Goal: Information Seeking & Learning: Learn about a topic

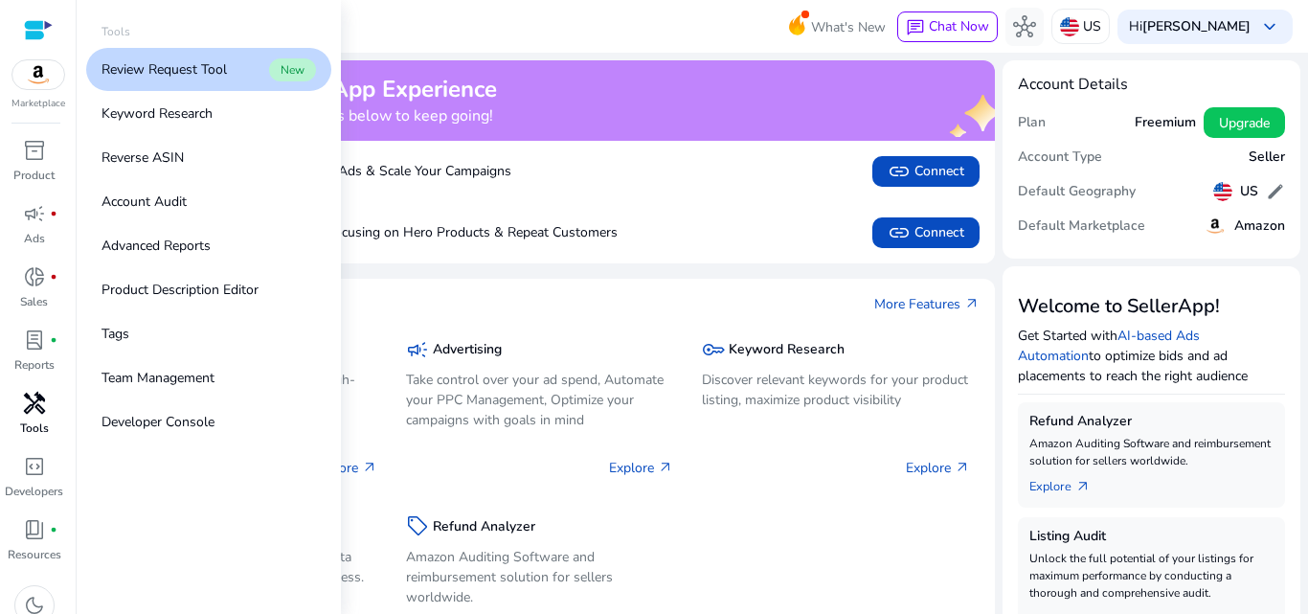
click at [24, 419] on p "Tools" at bounding box center [34, 427] width 29 height 17
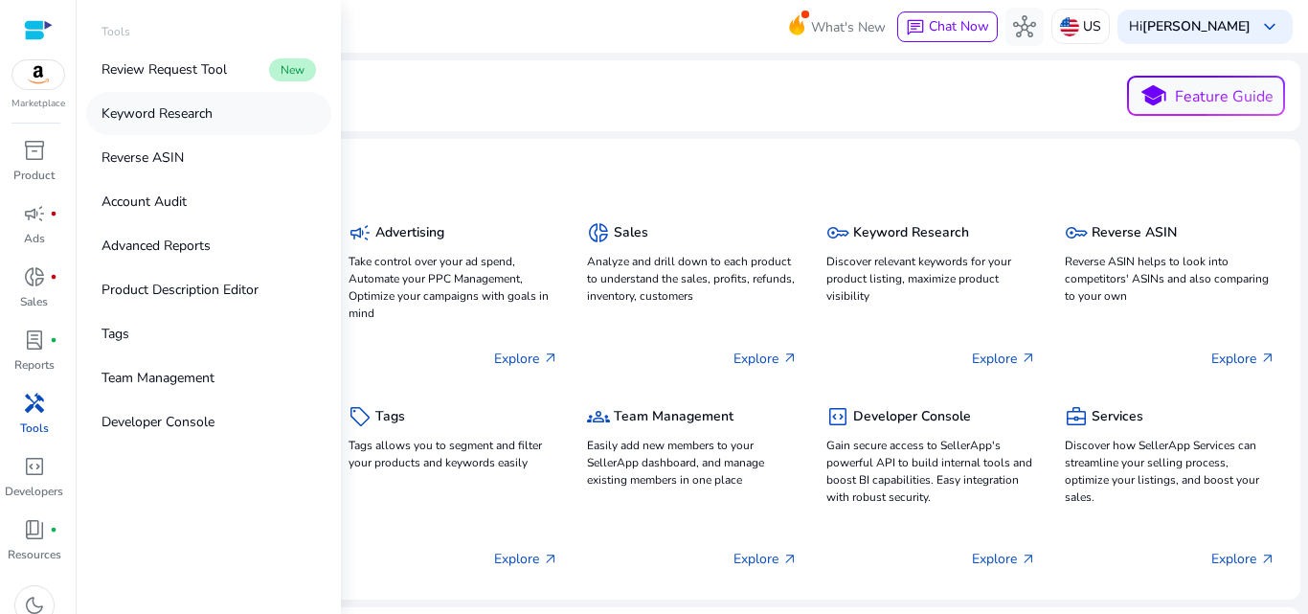
click at [170, 102] on link "Keyword Research" at bounding box center [208, 113] width 245 height 43
click at [170, 108] on p "Keyword Research" at bounding box center [156, 113] width 111 height 20
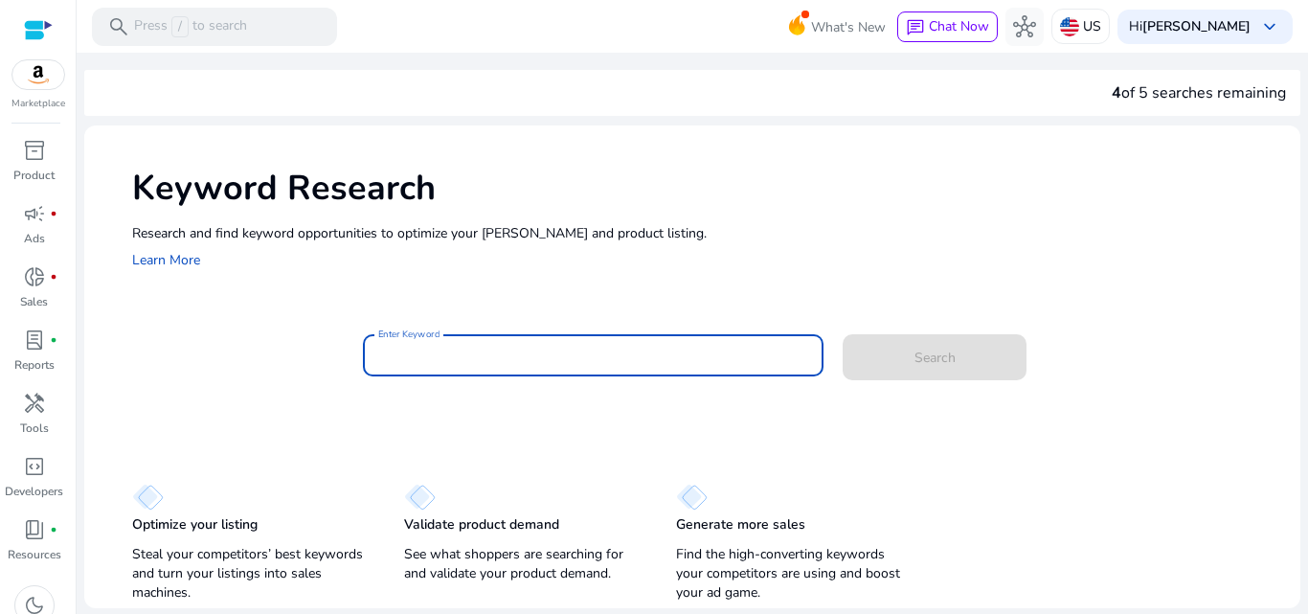
click at [432, 352] on input "Enter Keyword" at bounding box center [593, 355] width 431 height 21
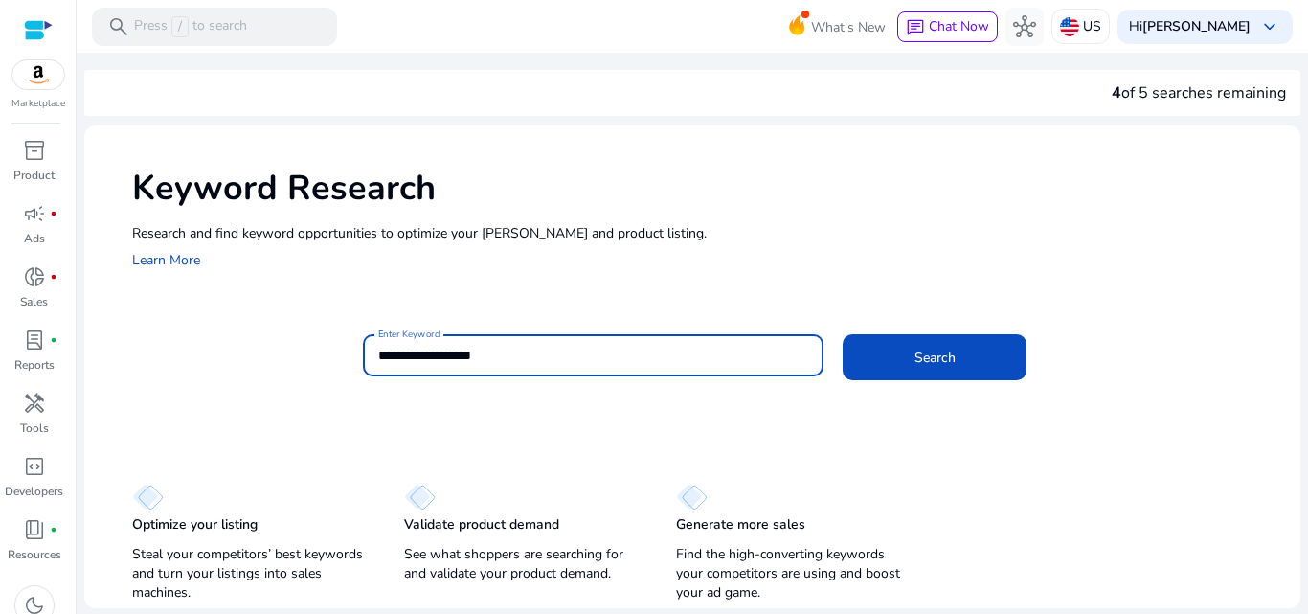
type input "**********"
click at [842, 334] on button "Search" at bounding box center [934, 357] width 184 height 46
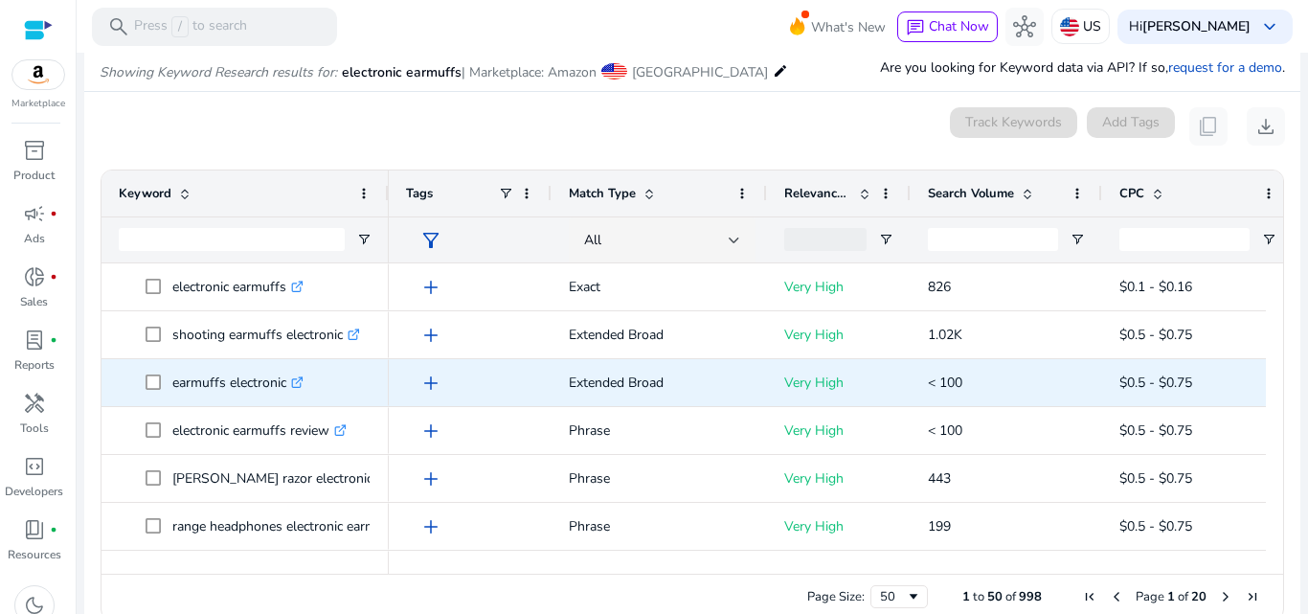
scroll to position [224, 0]
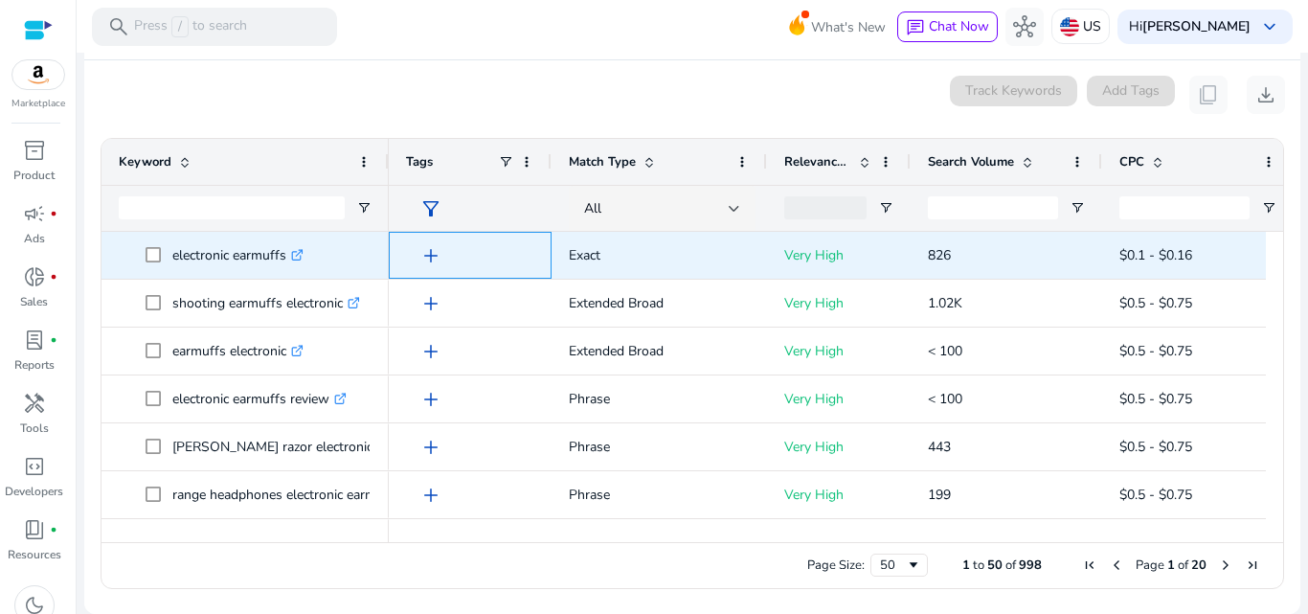
click at [429, 272] on div "add" at bounding box center [474, 254] width 119 height 35
click at [429, 259] on span "add" at bounding box center [430, 255] width 23 height 23
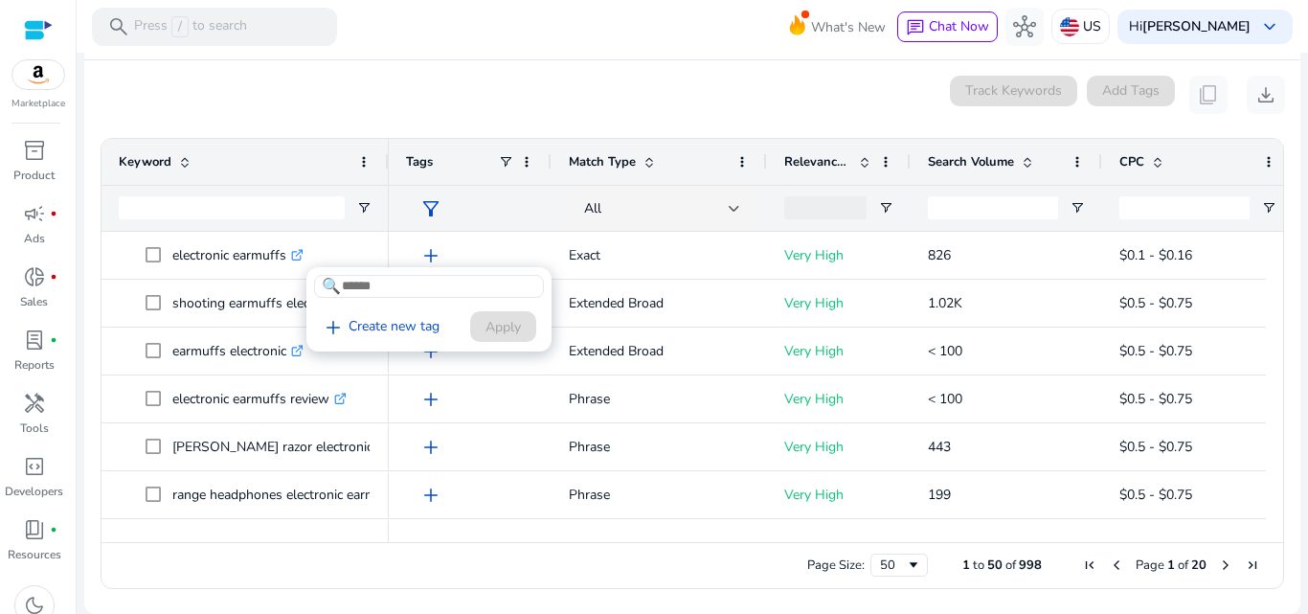
click at [404, 503] on div at bounding box center [654, 307] width 1308 height 614
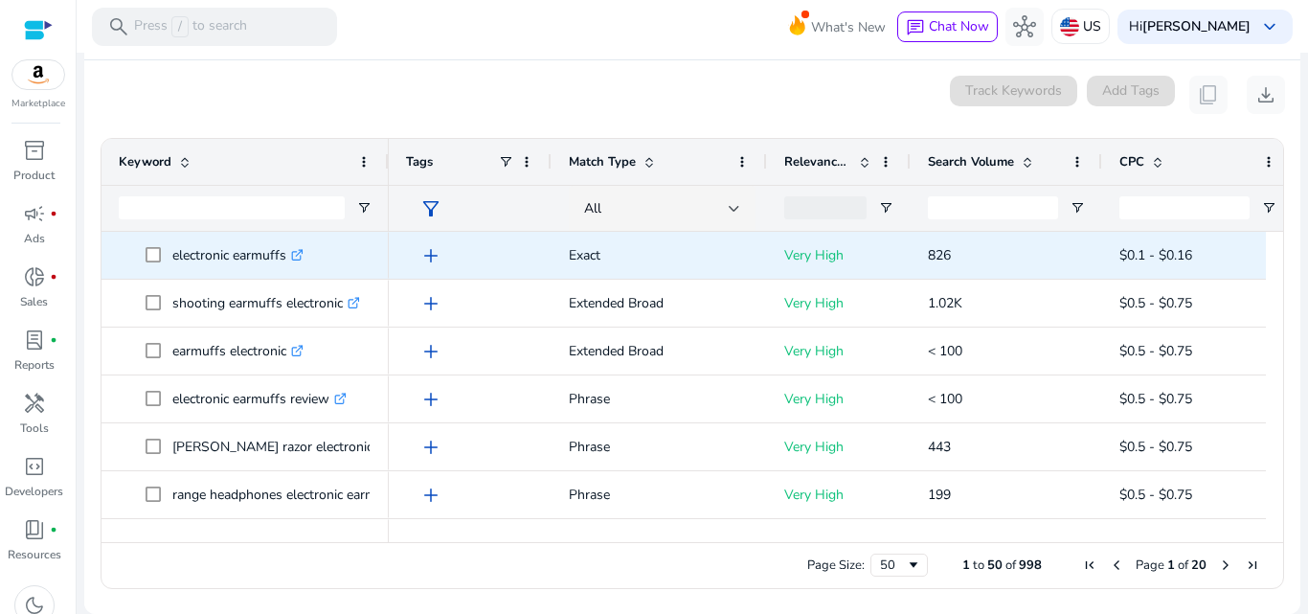
click at [300, 252] on icon ".st0{fill:#2c8af8}" at bounding box center [297, 255] width 12 height 12
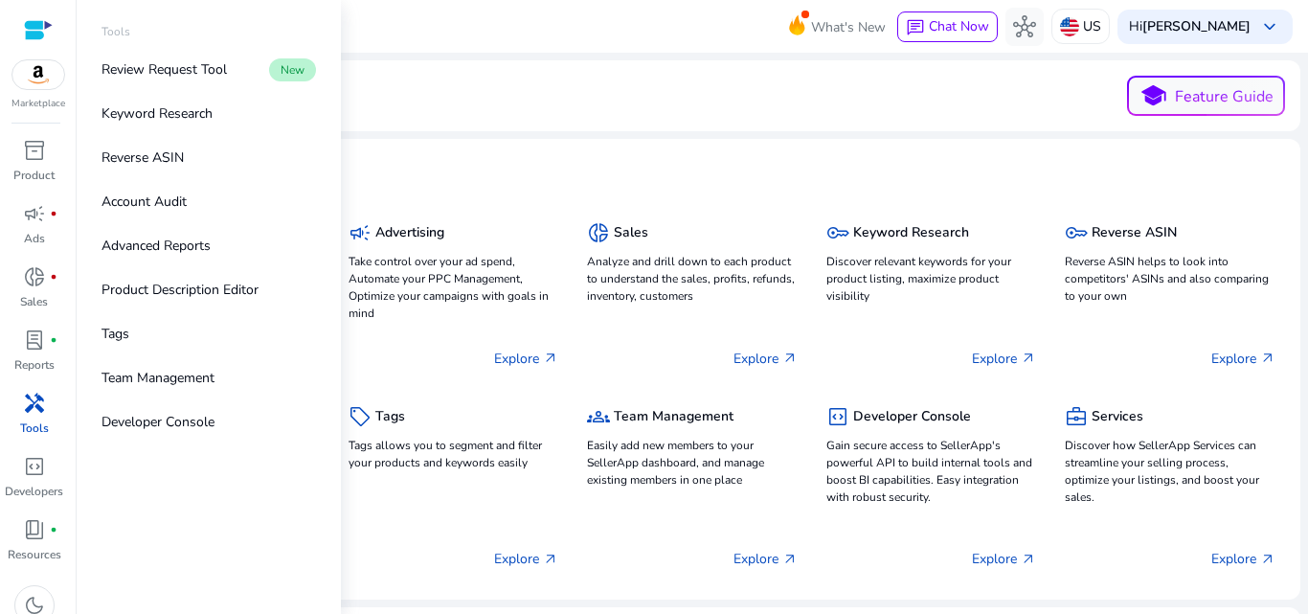
click at [1, 405] on link "handyman Tools" at bounding box center [34, 419] width 68 height 63
click at [179, 103] on p "Keyword Research" at bounding box center [156, 113] width 111 height 20
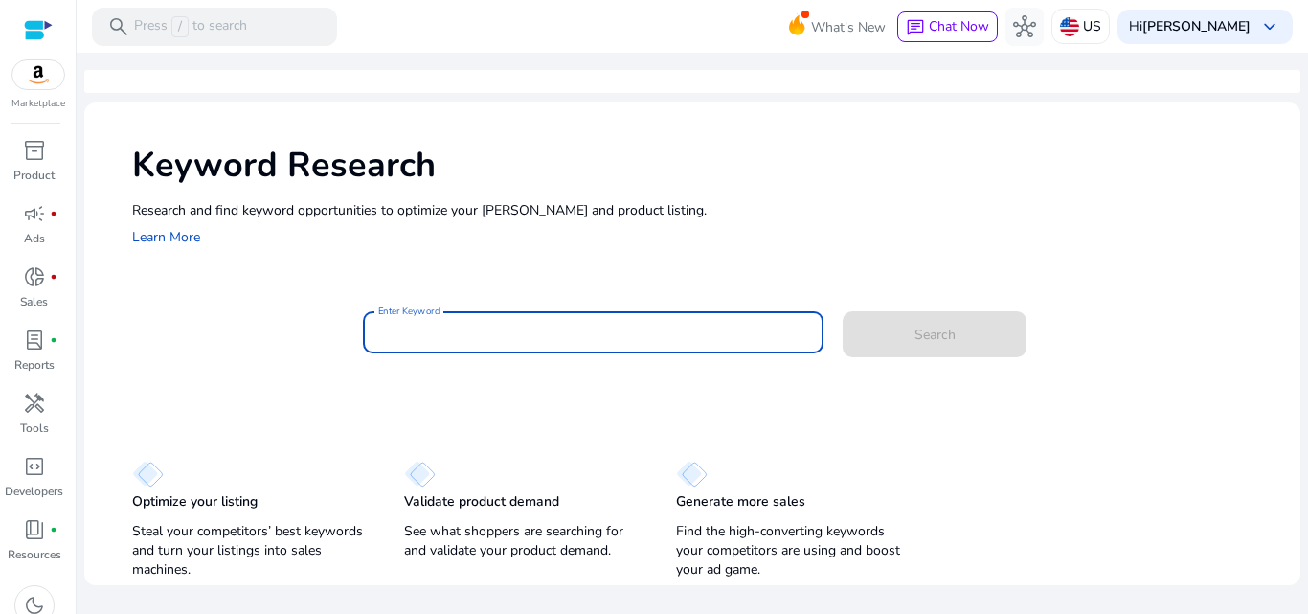
click at [600, 342] on input "Enter Keyword" at bounding box center [593, 332] width 431 height 21
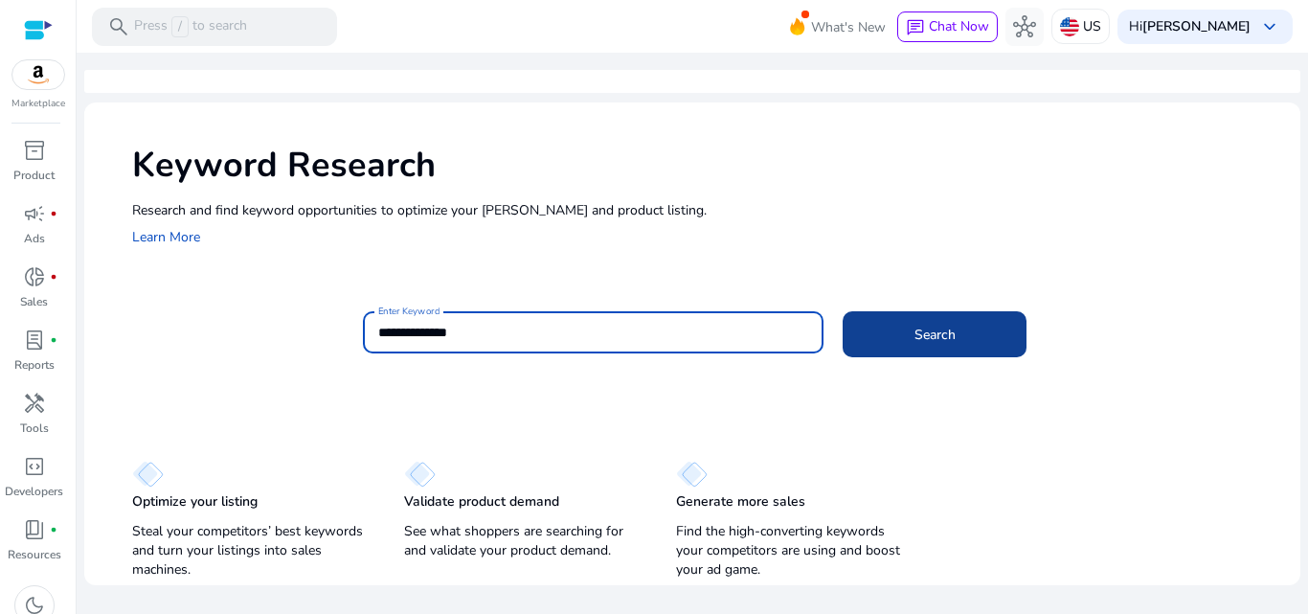
type input "**********"
click at [895, 333] on span at bounding box center [934, 334] width 184 height 46
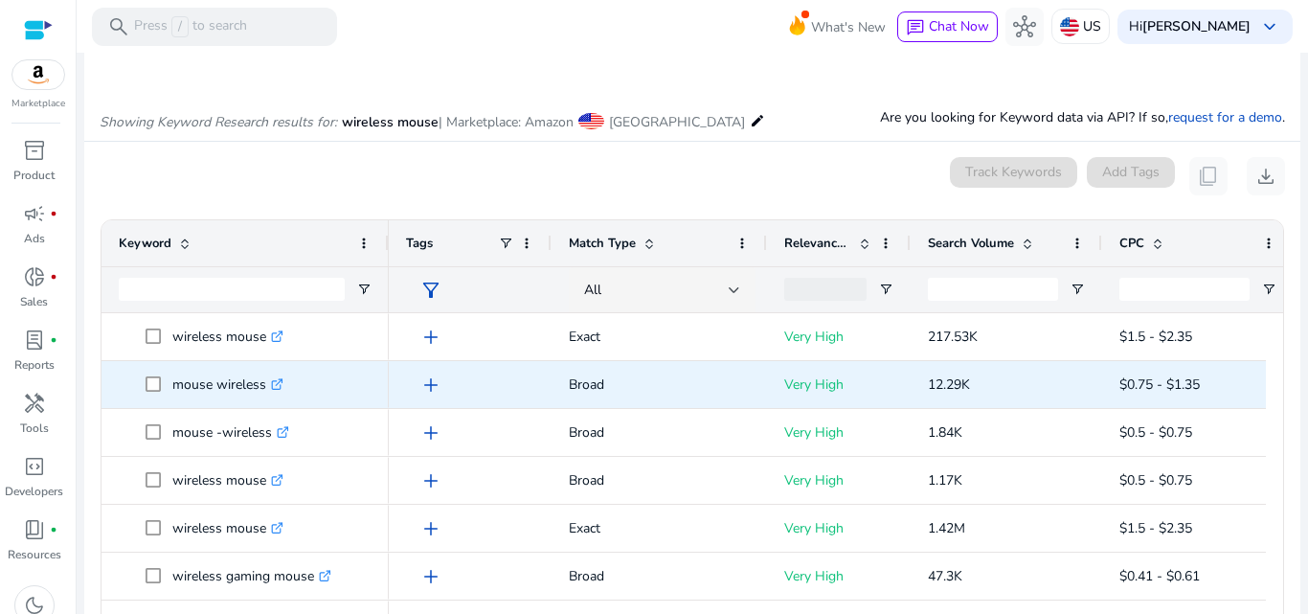
scroll to position [205, 0]
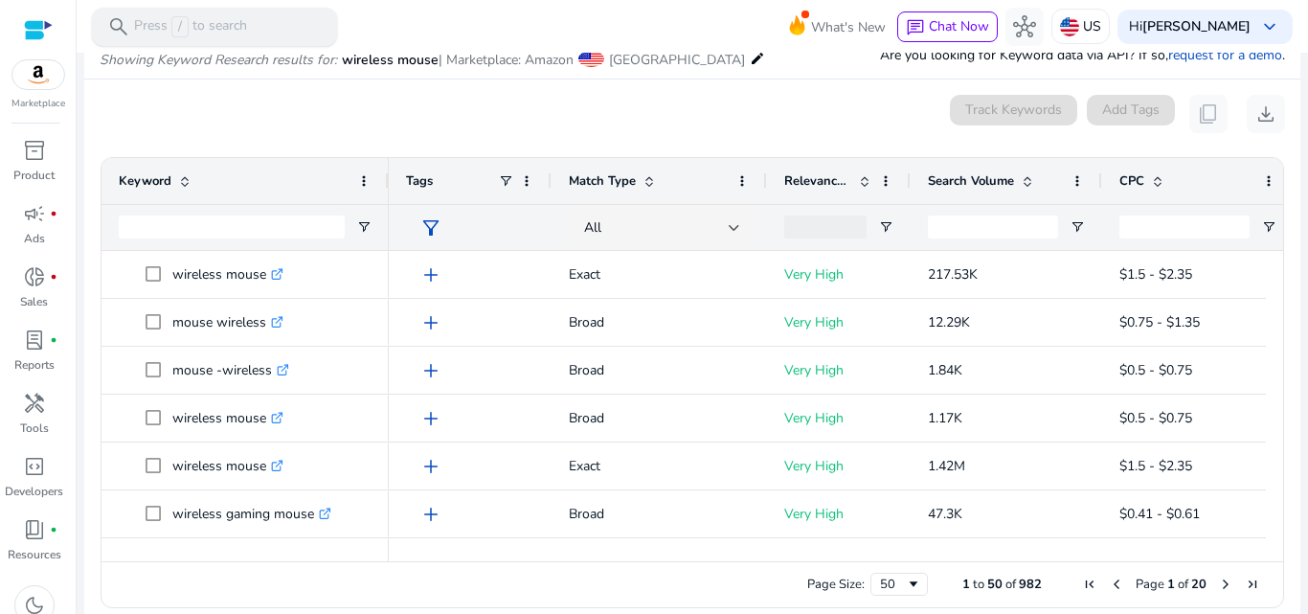
click at [202, 30] on p "Press / to search" at bounding box center [190, 26] width 113 height 21
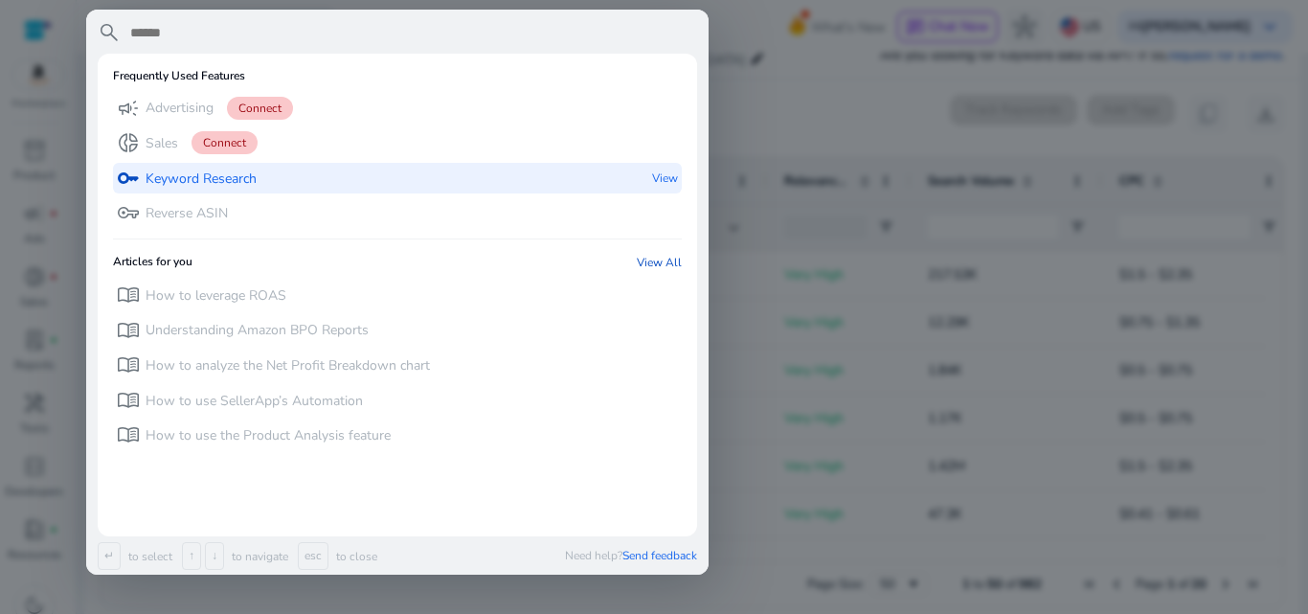
click at [319, 170] on div "key Keyword Research View" at bounding box center [397, 179] width 569 height 32
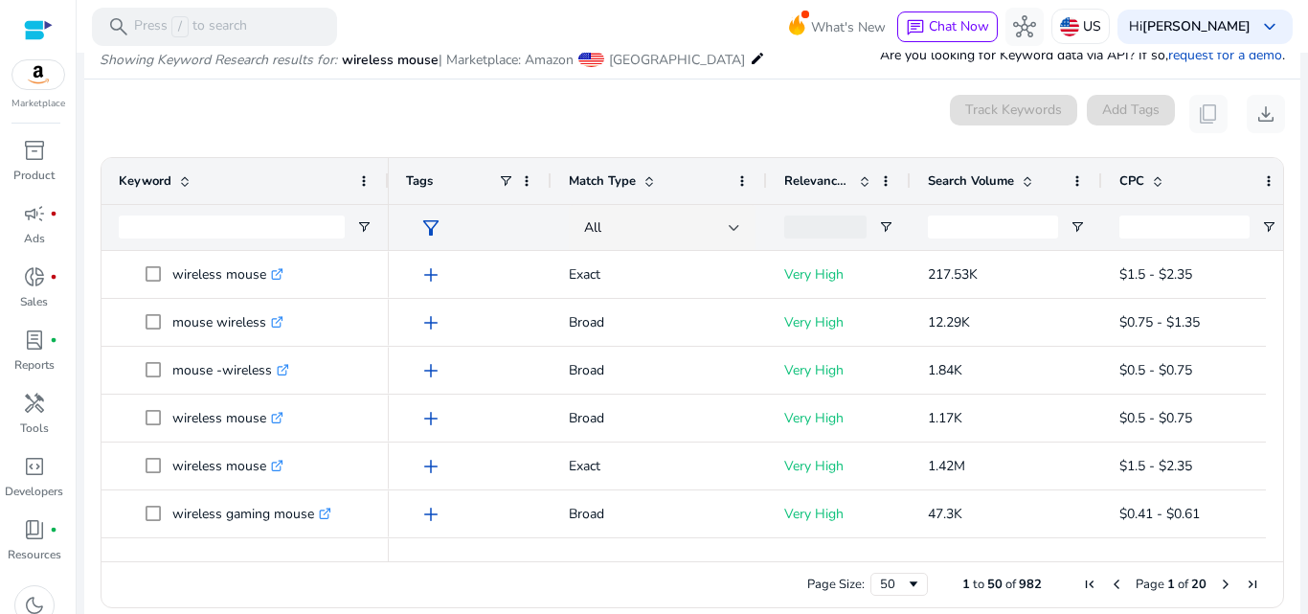
scroll to position [0, 0]
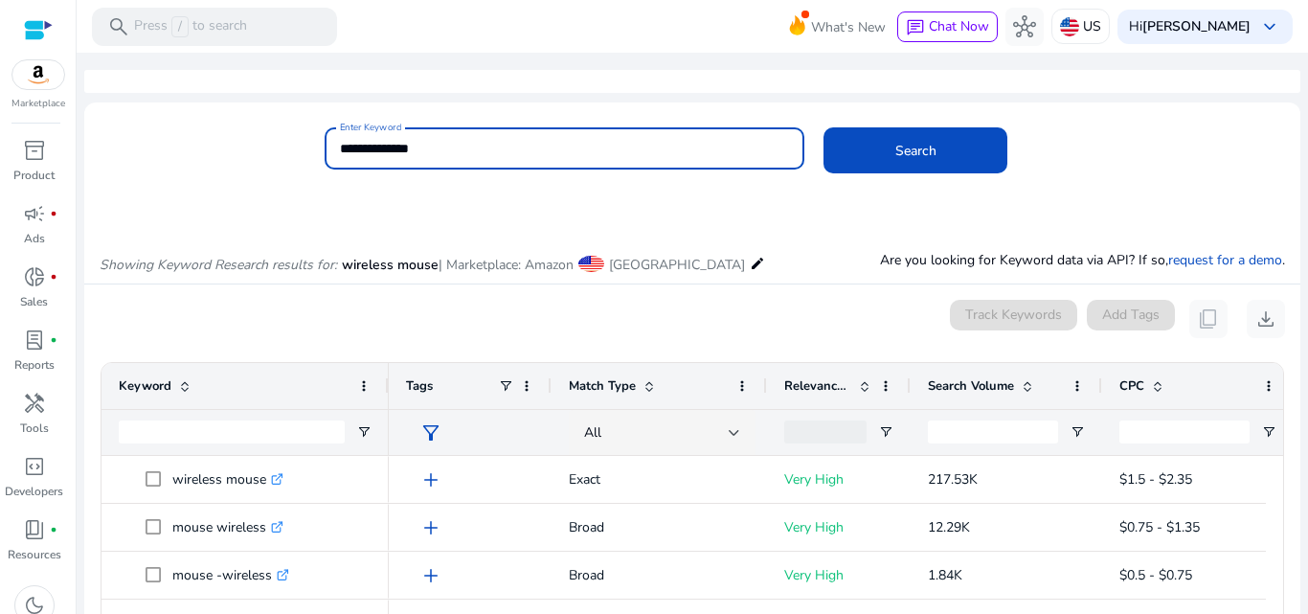
click at [509, 153] on input "**********" at bounding box center [565, 148] width 450 height 21
click at [694, 258] on span "[GEOGRAPHIC_DATA]" at bounding box center [677, 265] width 136 height 18
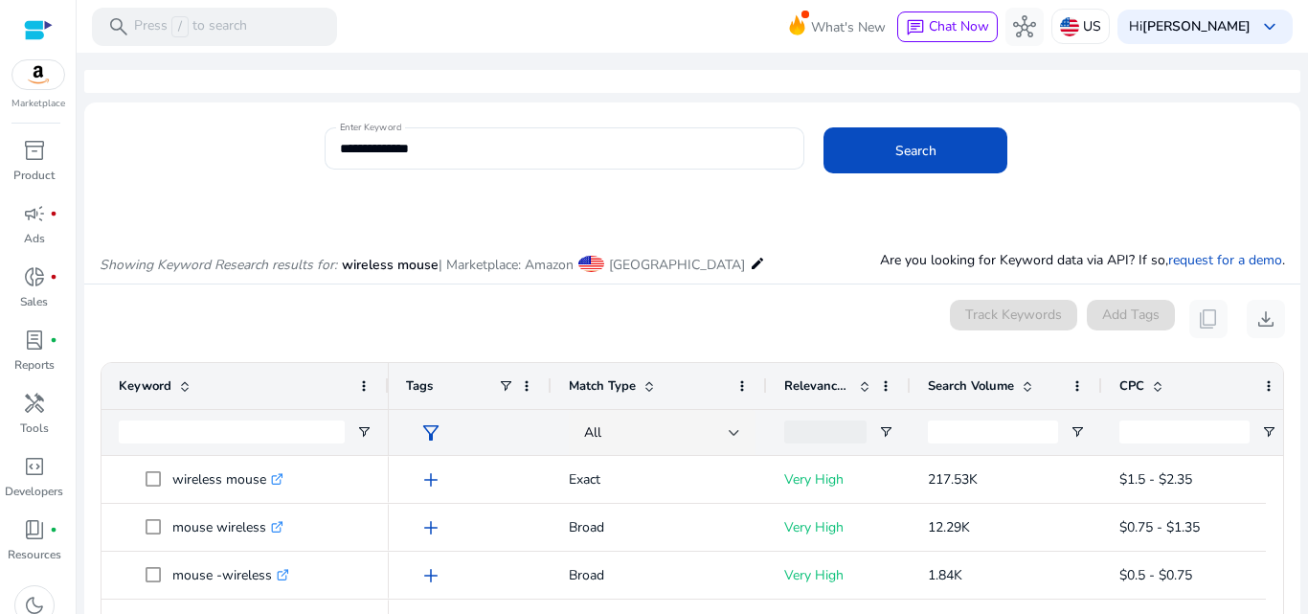
click at [750, 266] on mat-icon "edit" at bounding box center [757, 263] width 15 height 23
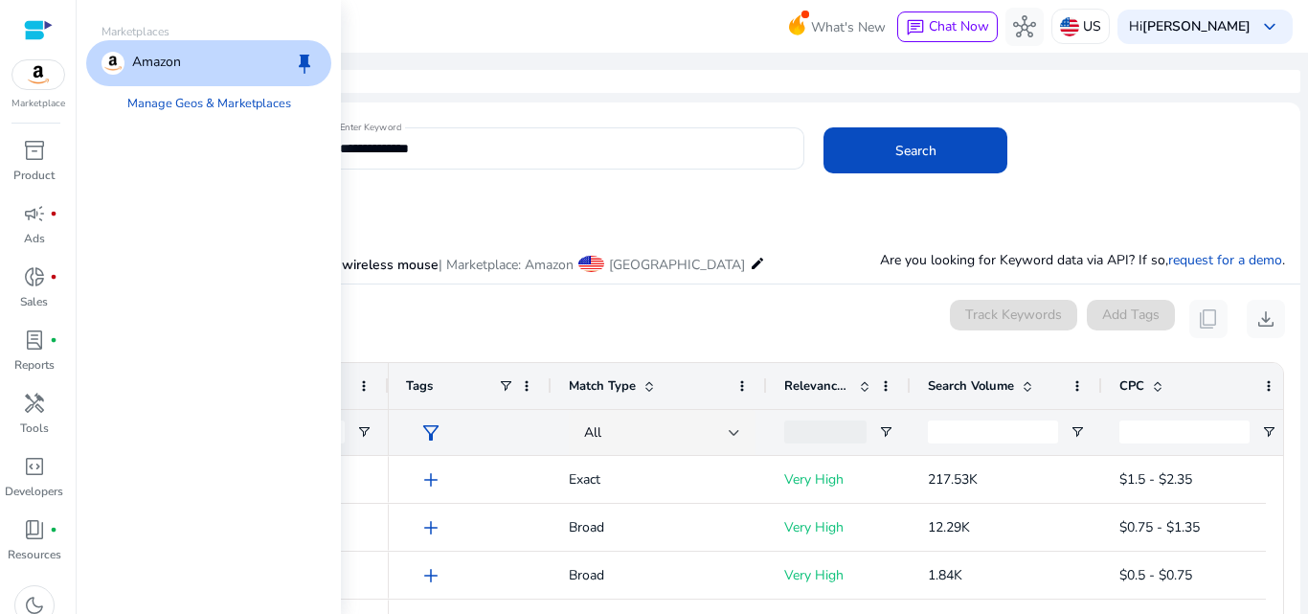
click at [598, 266] on span at bounding box center [591, 264] width 26 height 16
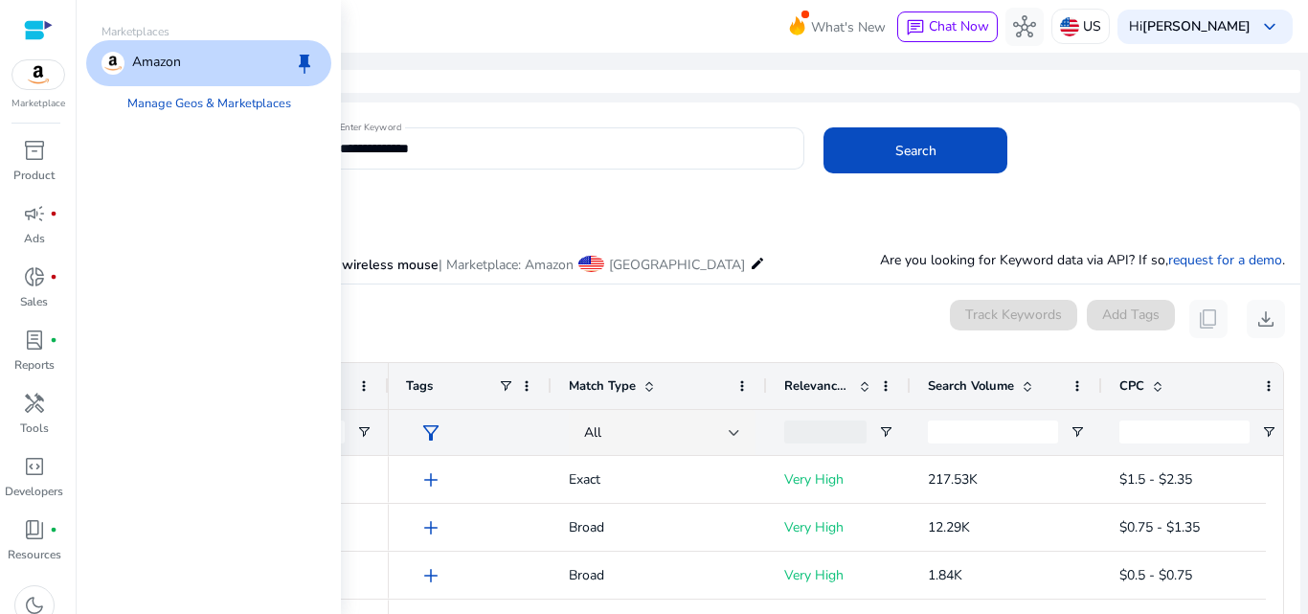
drag, startPoint x: 632, startPoint y: 264, endPoint x: 689, endPoint y: 268, distance: 57.6
click at [689, 268] on span "[GEOGRAPHIC_DATA]" at bounding box center [677, 265] width 136 height 18
click at [732, 266] on div "Showing Keyword Research results for: wireless mouse | Marketplace: Amazon Unit…" at bounding box center [692, 244] width 1216 height 79
click at [509, 115] on mat-card "**********" at bounding box center [692, 158] width 1216 height 93
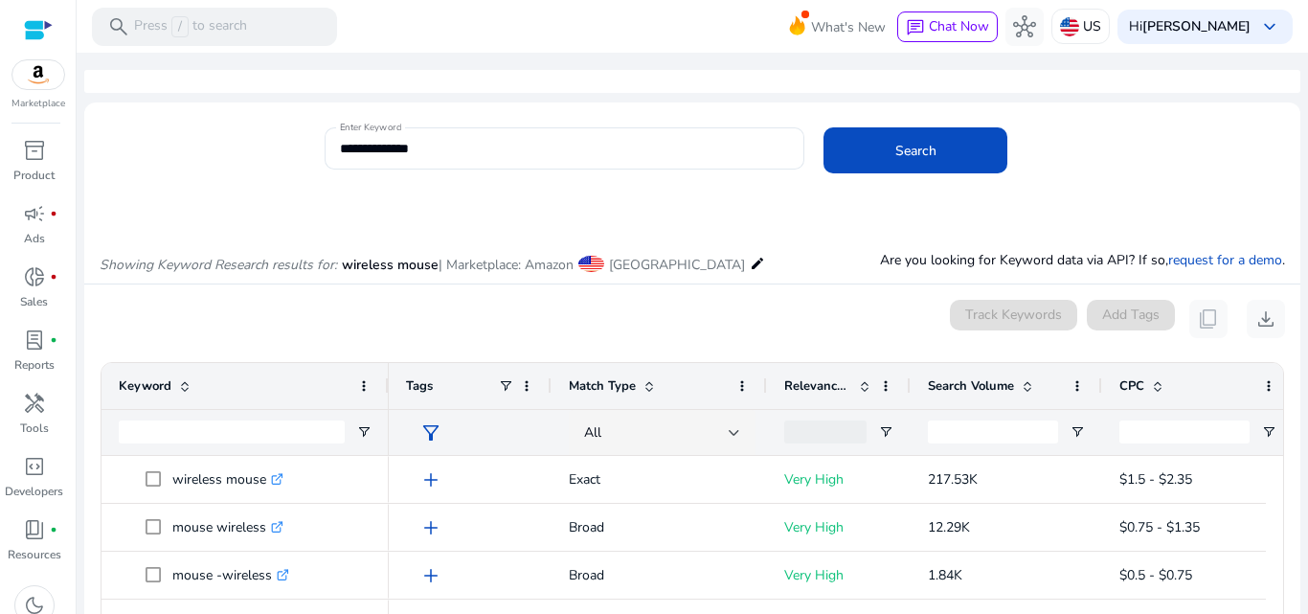
click at [750, 270] on mat-icon "edit" at bounding box center [757, 263] width 15 height 23
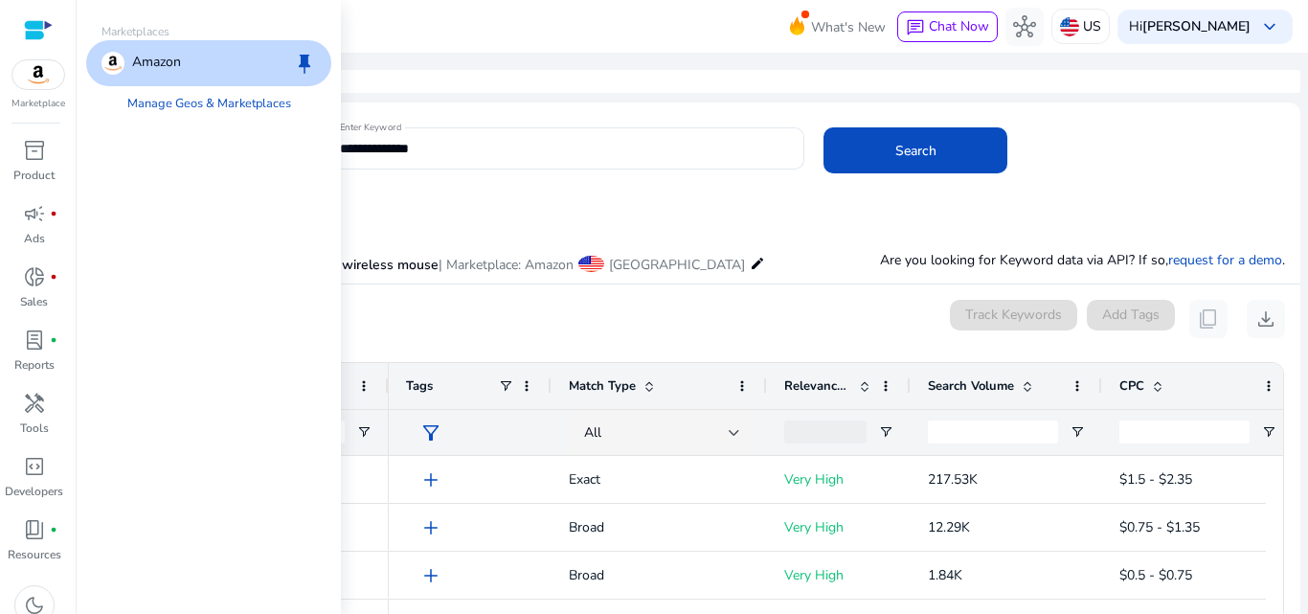
click at [255, 49] on div "Amazon keep" at bounding box center [208, 63] width 245 height 46
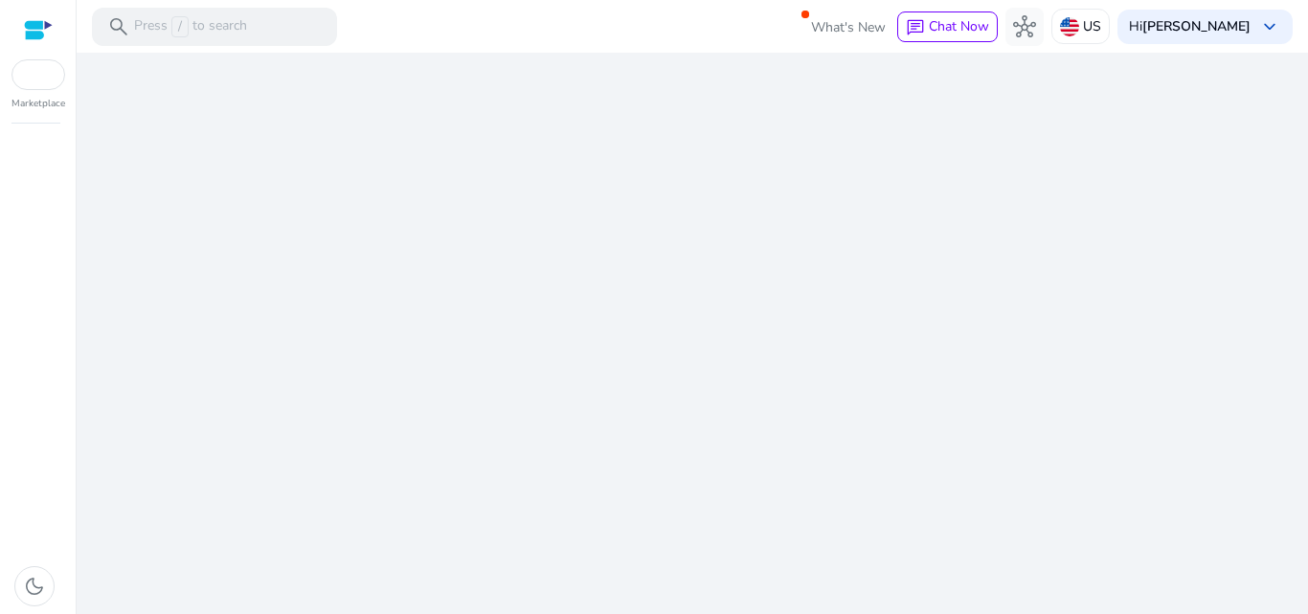
click at [755, 210] on div "We are getting things ready for you..." at bounding box center [692, 333] width 1216 height 561
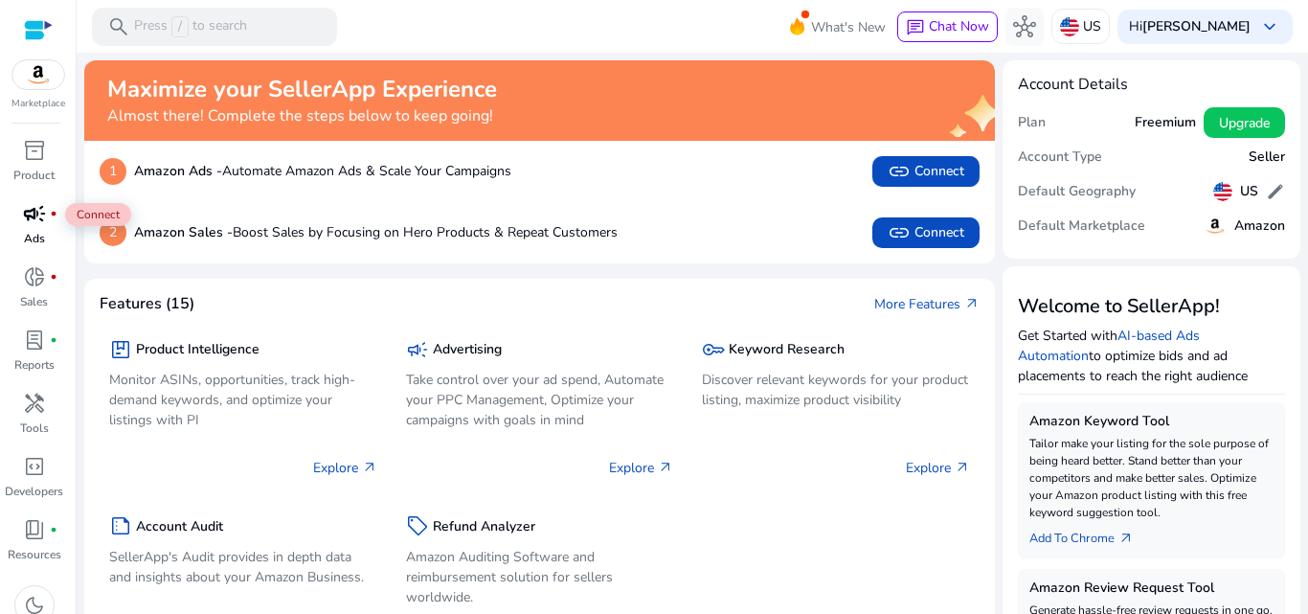
click at [34, 218] on span "campaign" at bounding box center [34, 213] width 23 height 23
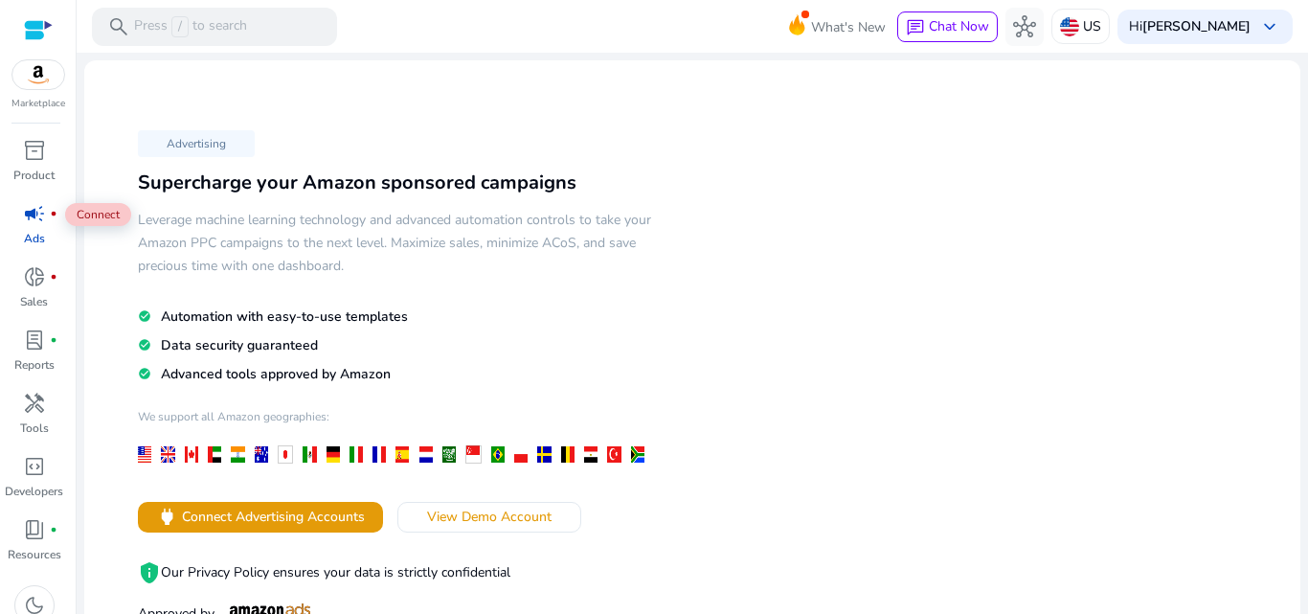
click at [36, 227] on div "campaign fiber_manual_record" at bounding box center [35, 213] width 54 height 31
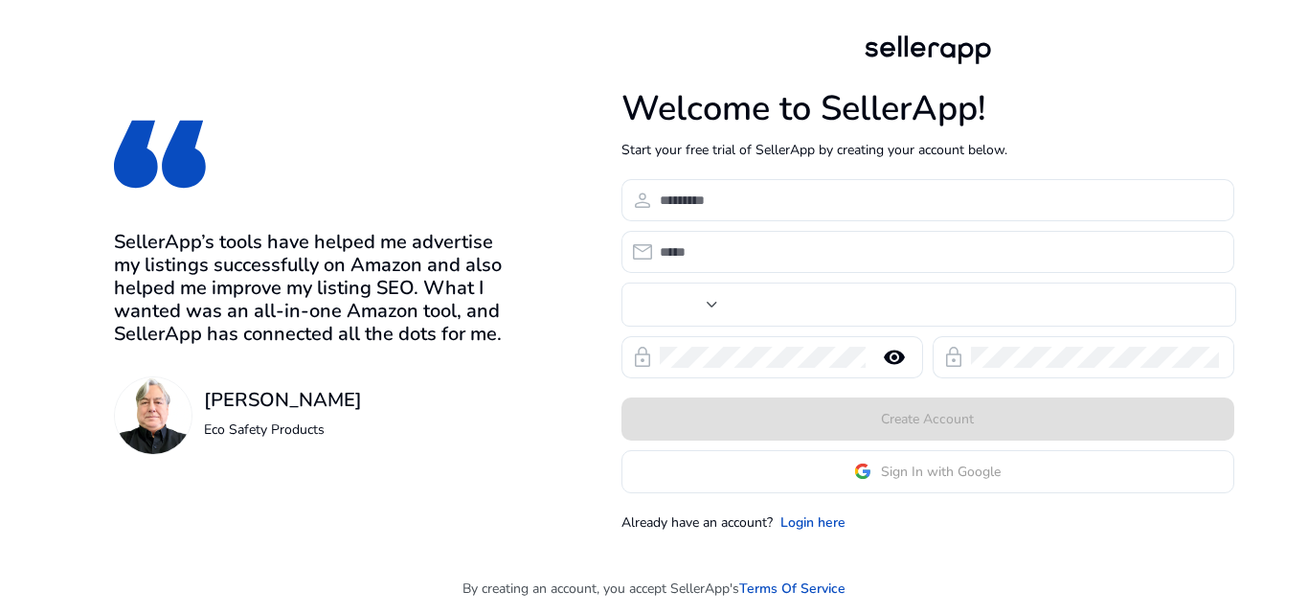
type input "**********"
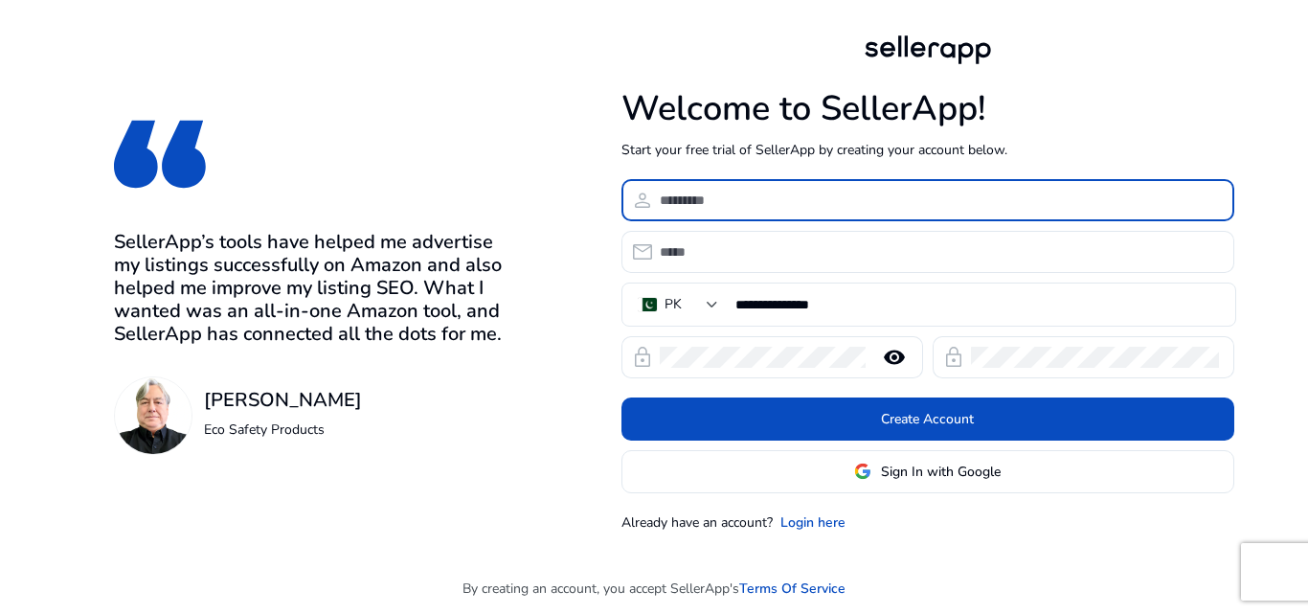
click at [789, 197] on input at bounding box center [939, 200] width 559 height 21
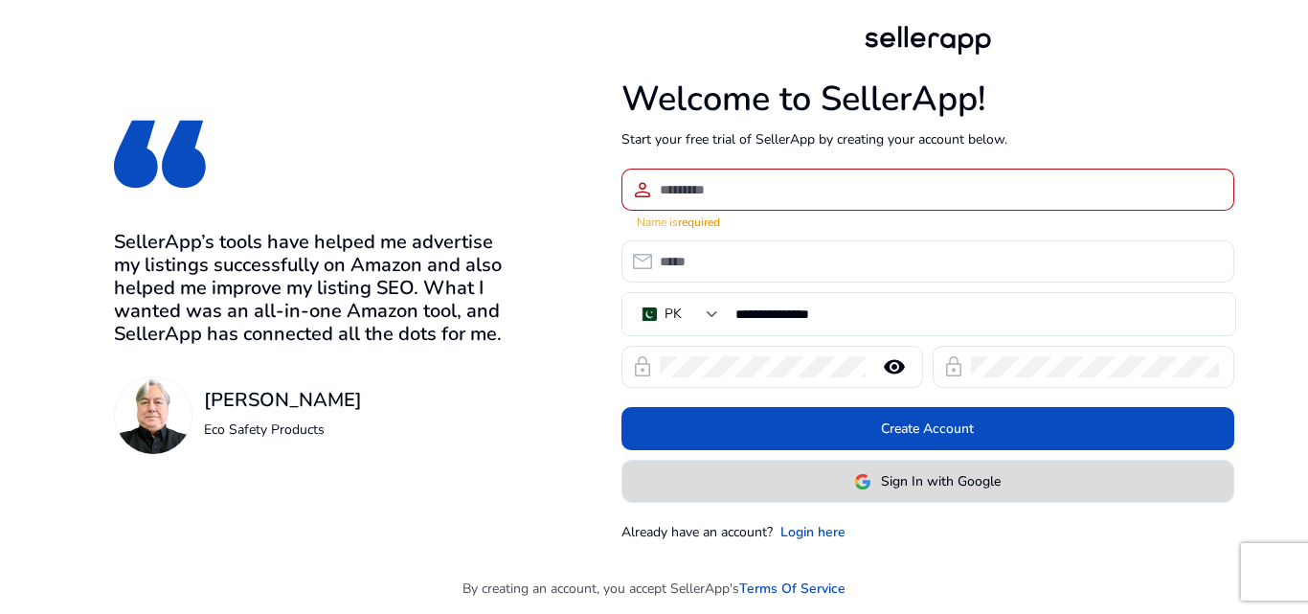
click at [901, 471] on span "Sign In with Google" at bounding box center [941, 481] width 120 height 20
